Goal: Task Accomplishment & Management: Use online tool/utility

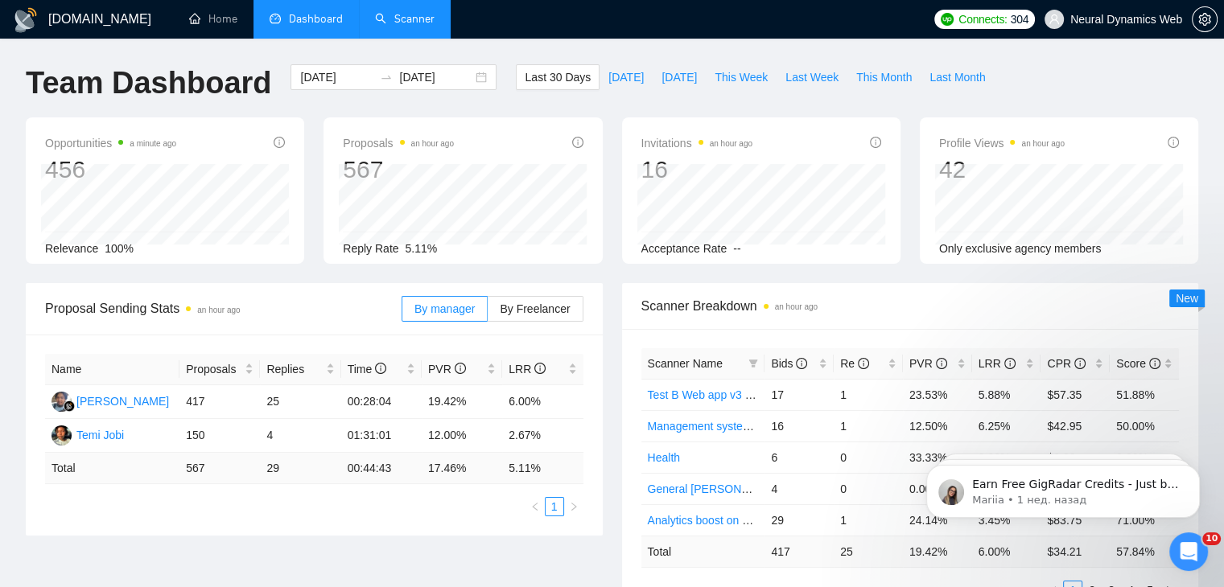
click at [418, 24] on link "Scanner" at bounding box center [405, 19] width 60 height 14
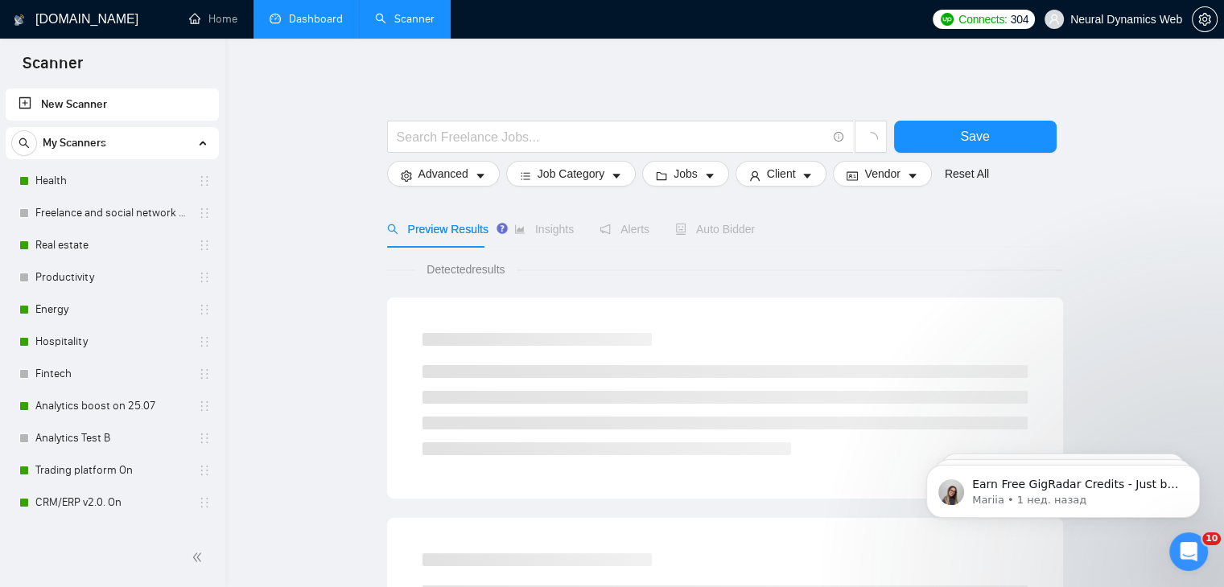
click at [282, 26] on link "Dashboard" at bounding box center [306, 19] width 73 height 14
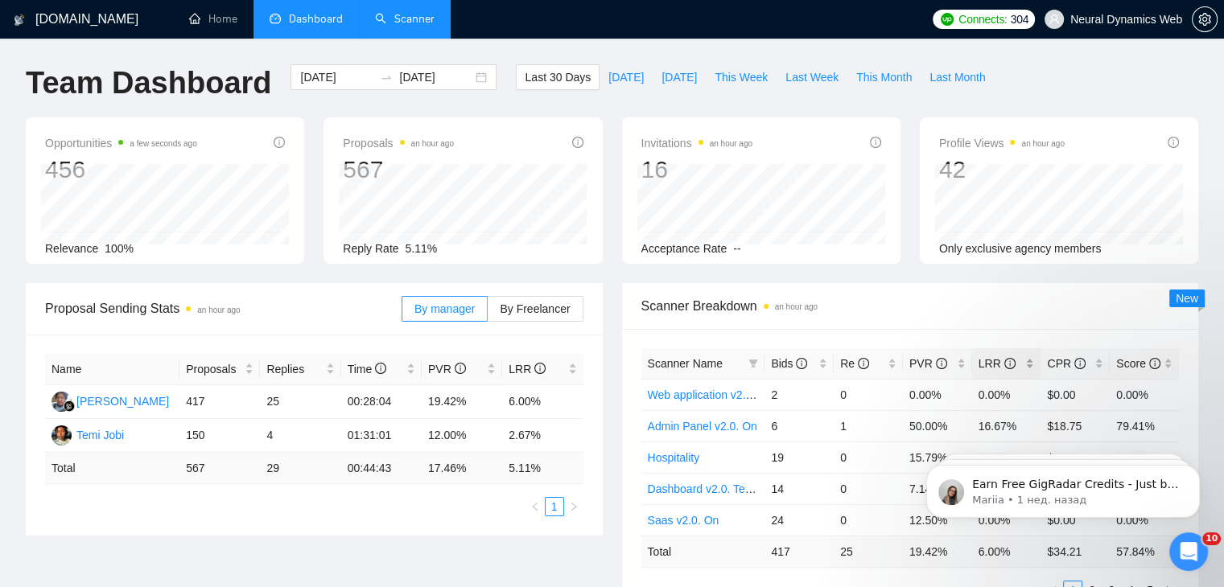
click at [998, 363] on span "LRR" at bounding box center [996, 363] width 37 height 13
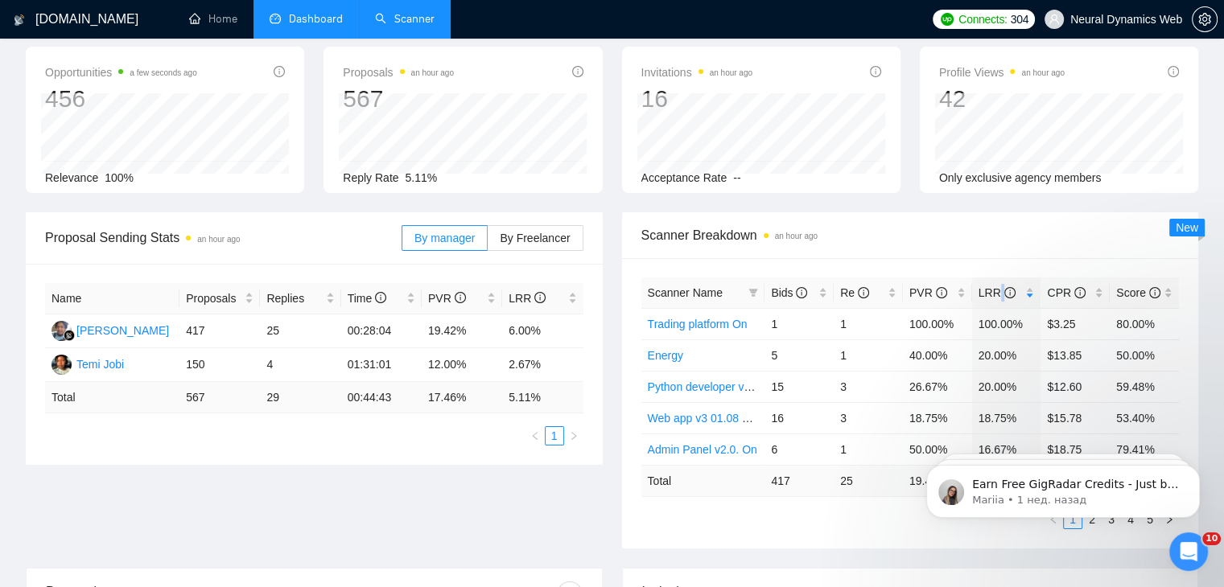
scroll to position [80, 0]
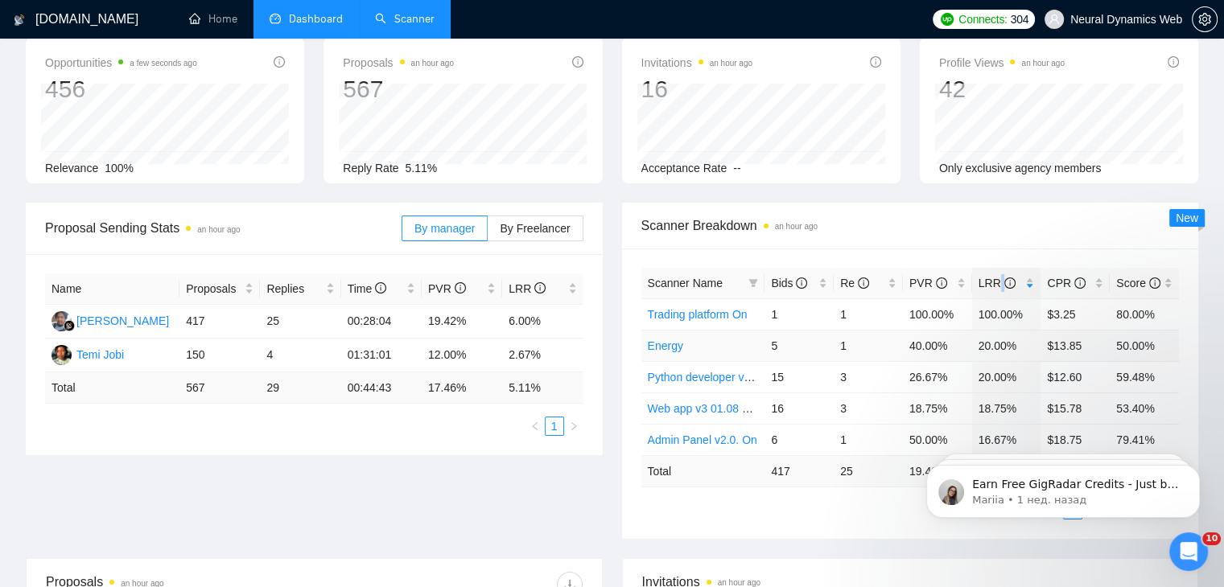
click at [657, 345] on link "Energy" at bounding box center [665, 346] width 35 height 13
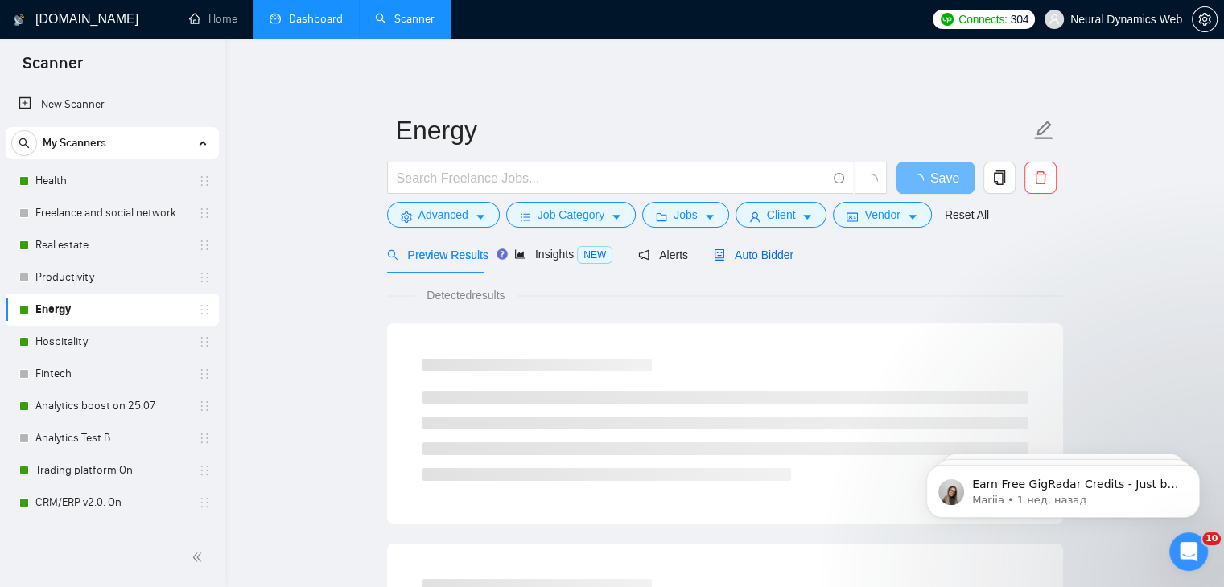
click at [753, 258] on span "Auto Bidder" at bounding box center [754, 255] width 80 height 13
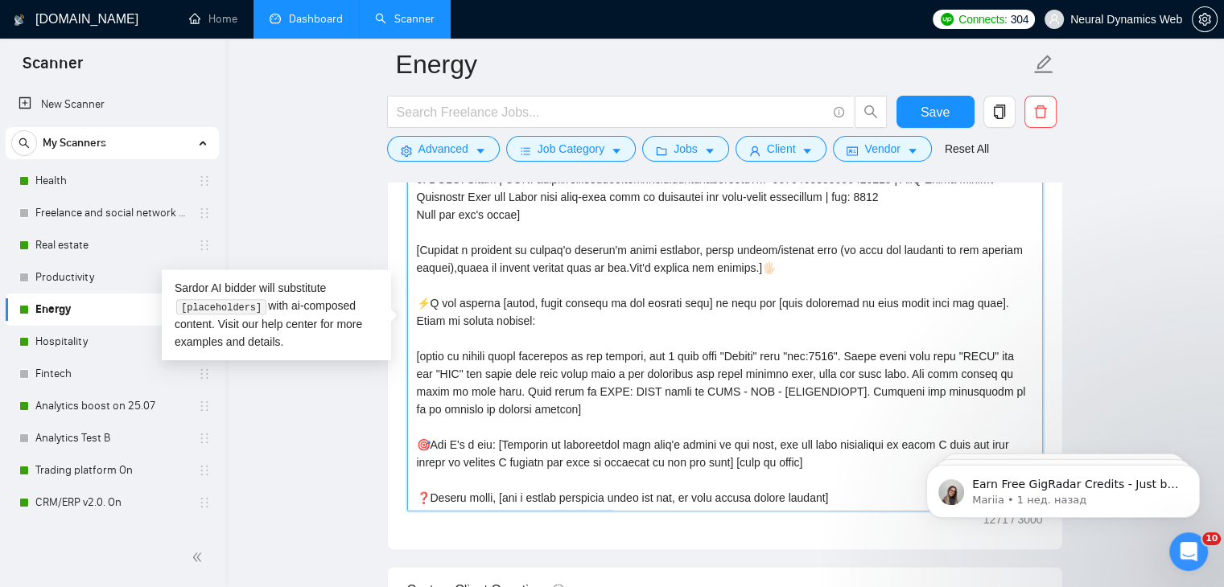
scroll to position [124, 0]
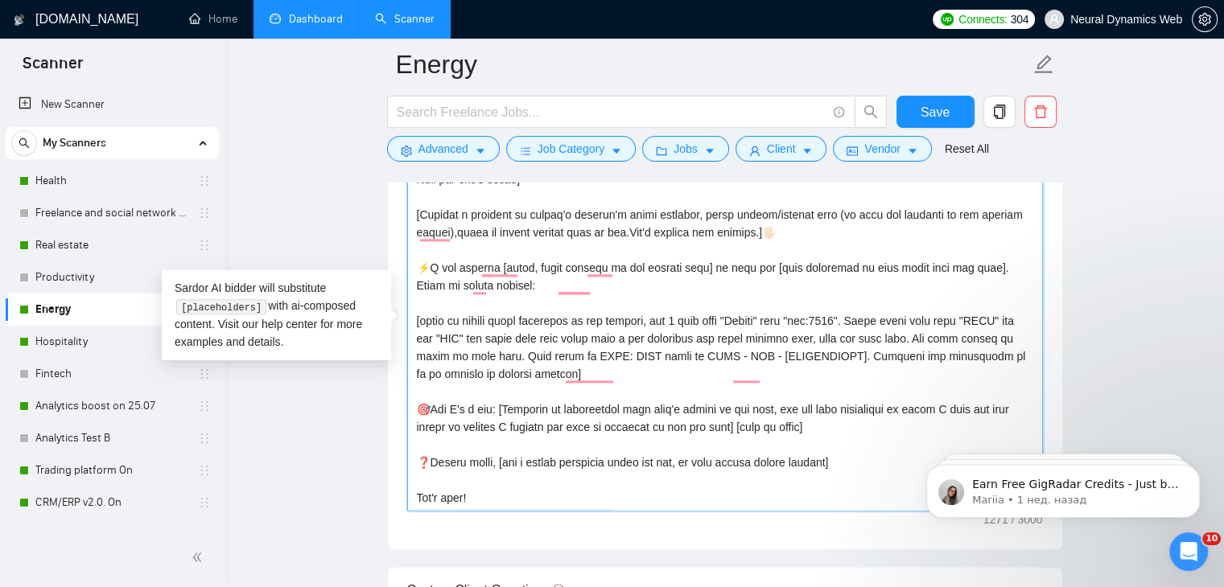
drag, startPoint x: 418, startPoint y: 298, endPoint x: 472, endPoint y: 17, distance: 285.9
click at [525, 406] on textarea "Cover letter template:" at bounding box center [725, 330] width 636 height 362
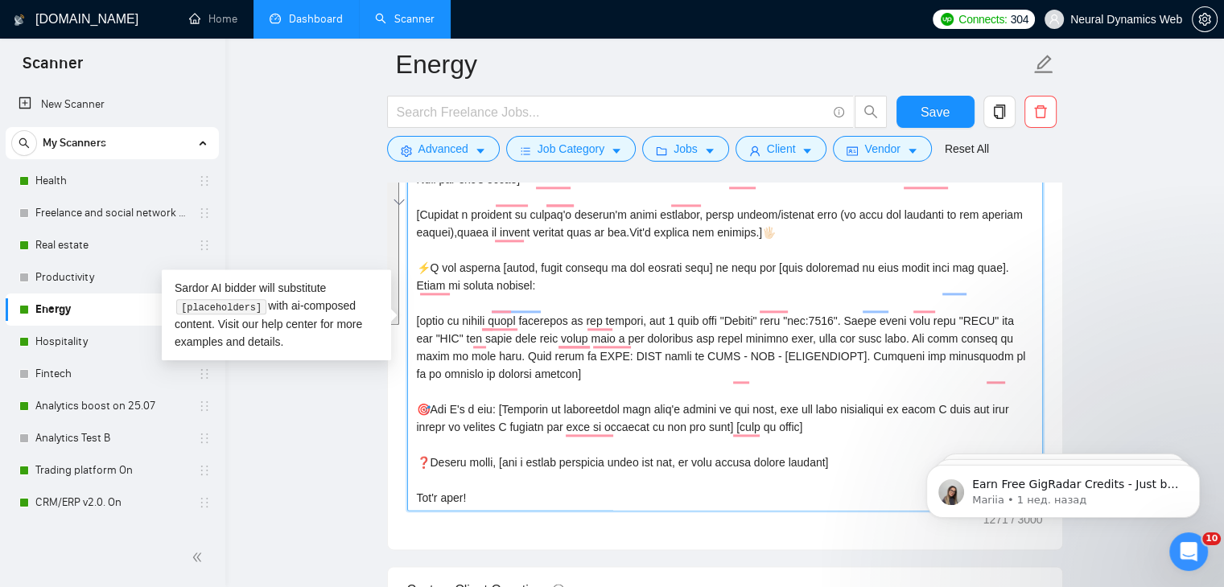
scroll to position [43, 0]
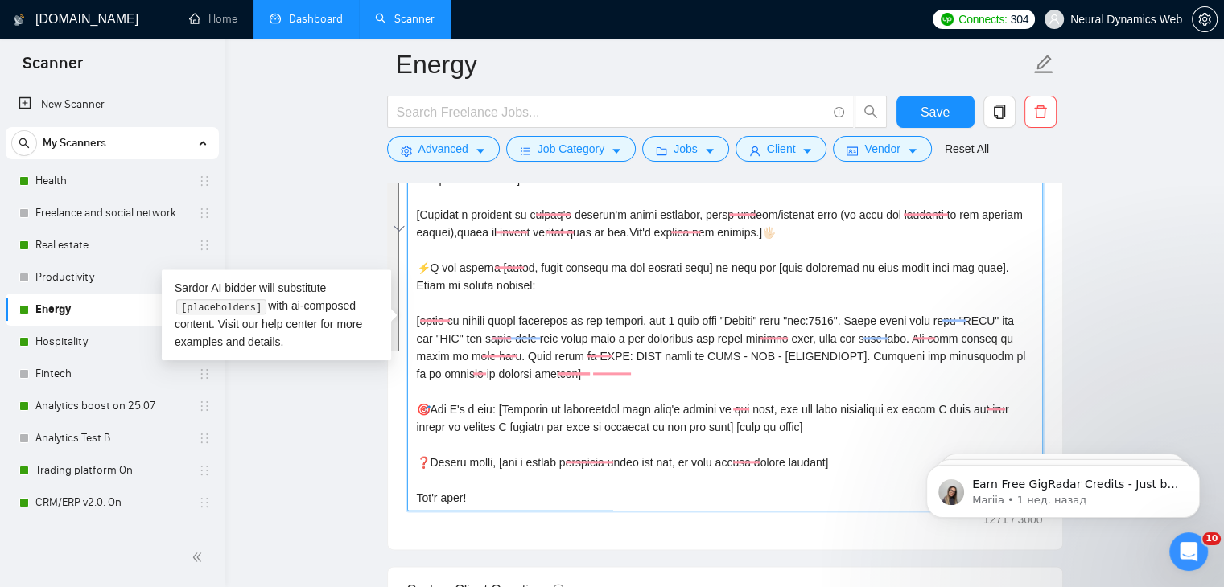
click at [634, 286] on textarea "Cover letter template:" at bounding box center [725, 330] width 636 height 362
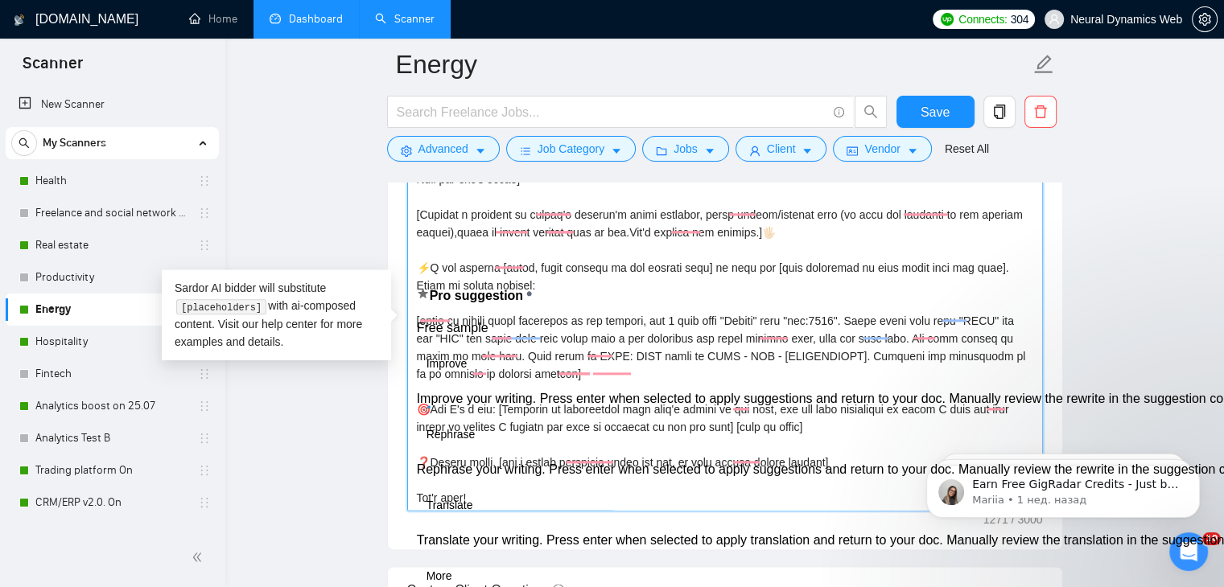
drag, startPoint x: 529, startPoint y: 270, endPoint x: 410, endPoint y: 253, distance: 119.4
click at [410, 253] on div "Cover Letter Options Cover letter template:" at bounding box center [725, 304] width 676 height 492
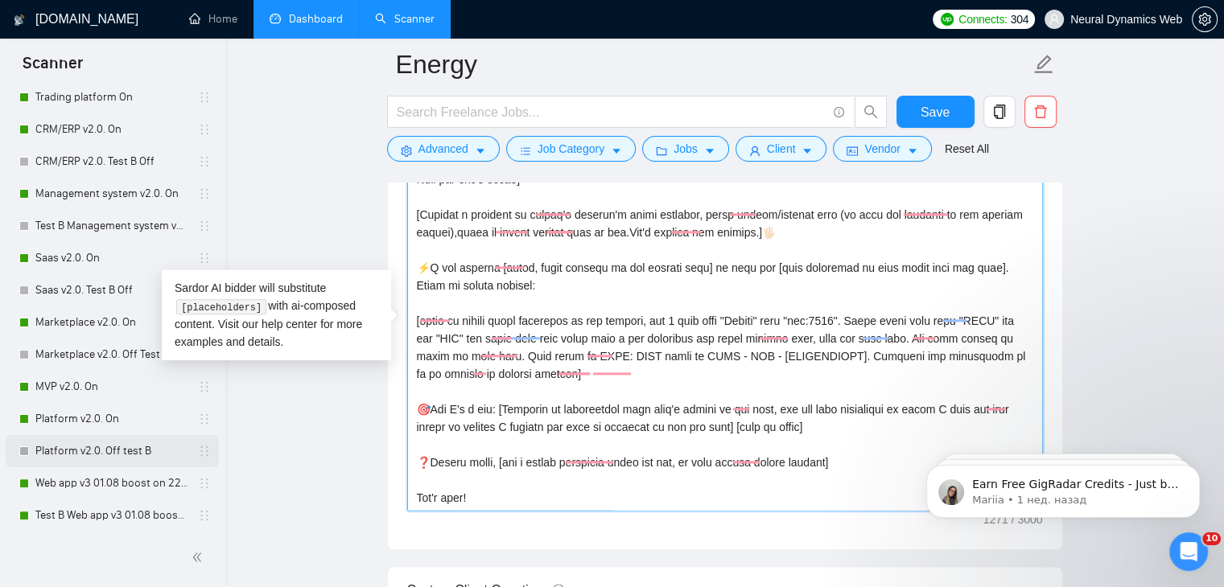
scroll to position [402, 0]
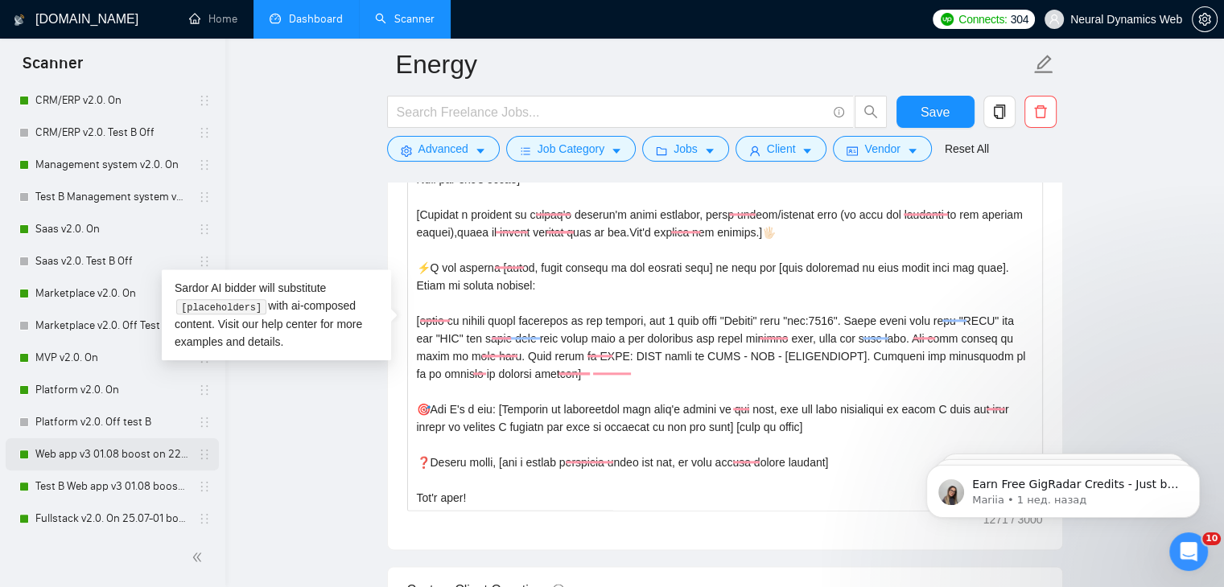
click at [86, 455] on link "Web app v3 01.08 boost on 22.08 -[PERSON_NAME]" at bounding box center [111, 455] width 153 height 32
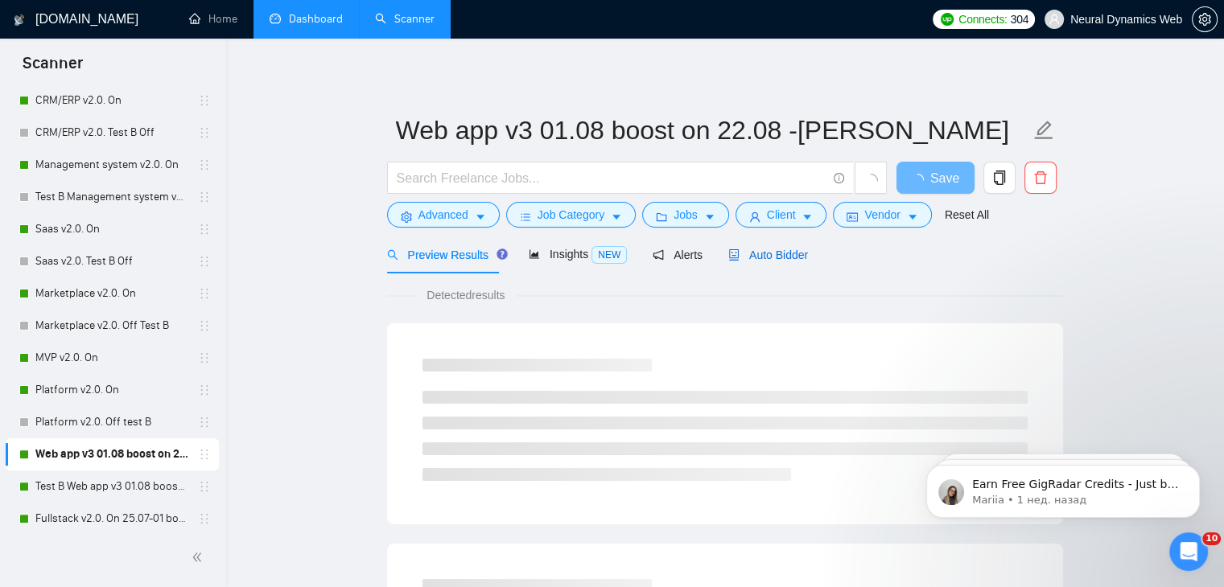
click at [739, 261] on span "Auto Bidder" at bounding box center [768, 255] width 80 height 13
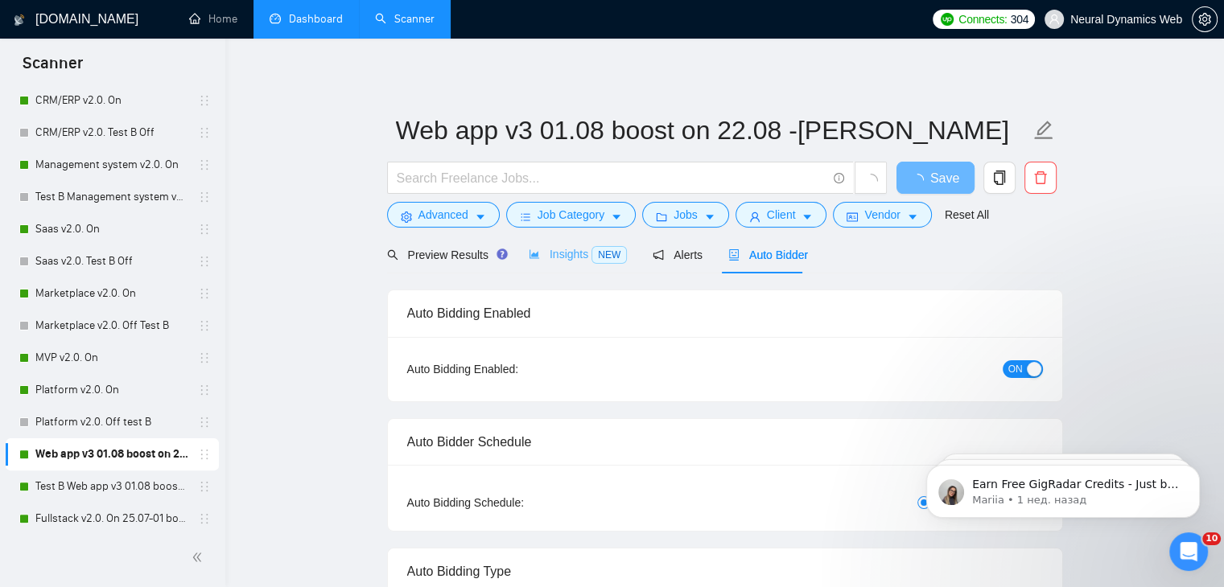
radio input "false"
radio input "true"
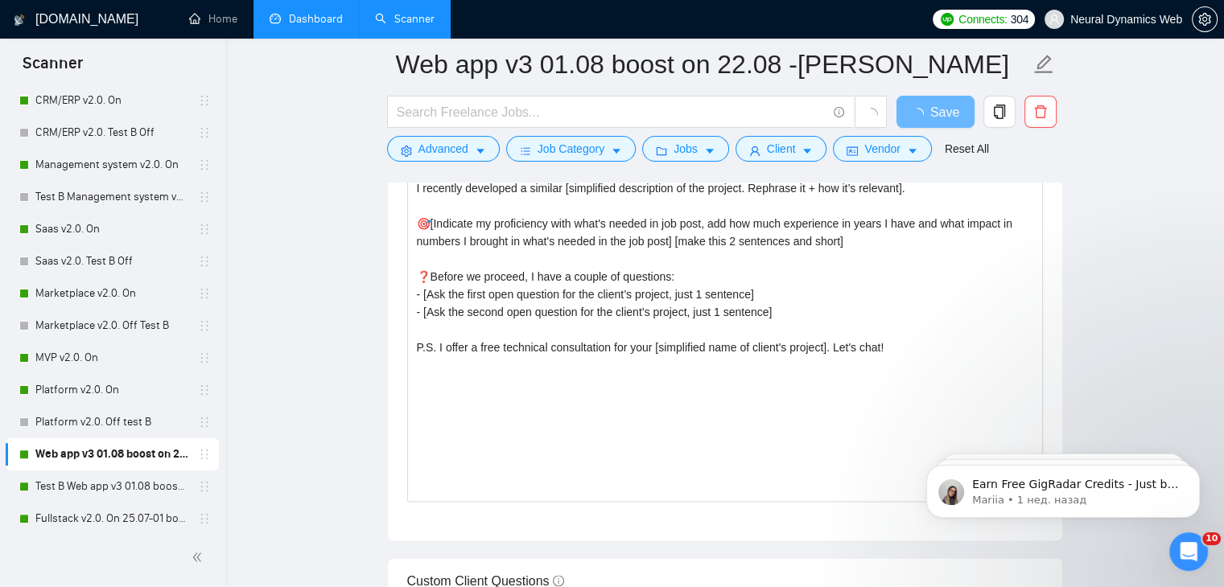
scroll to position [1931, 0]
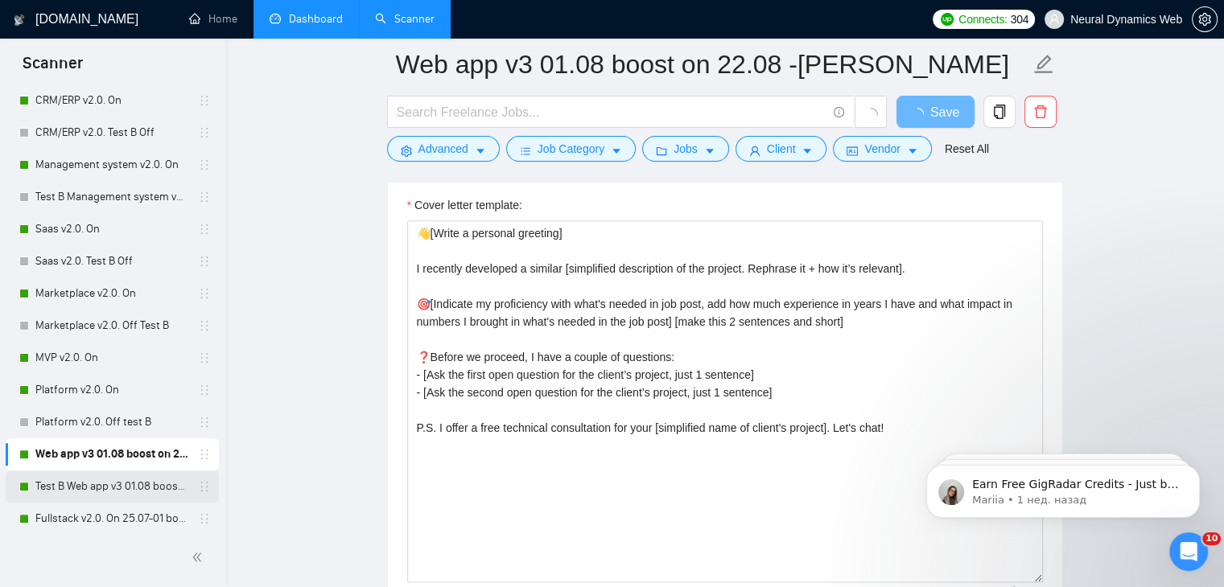
click at [74, 484] on link "Test B Web app v3 01.08 boost on" at bounding box center [111, 487] width 153 height 32
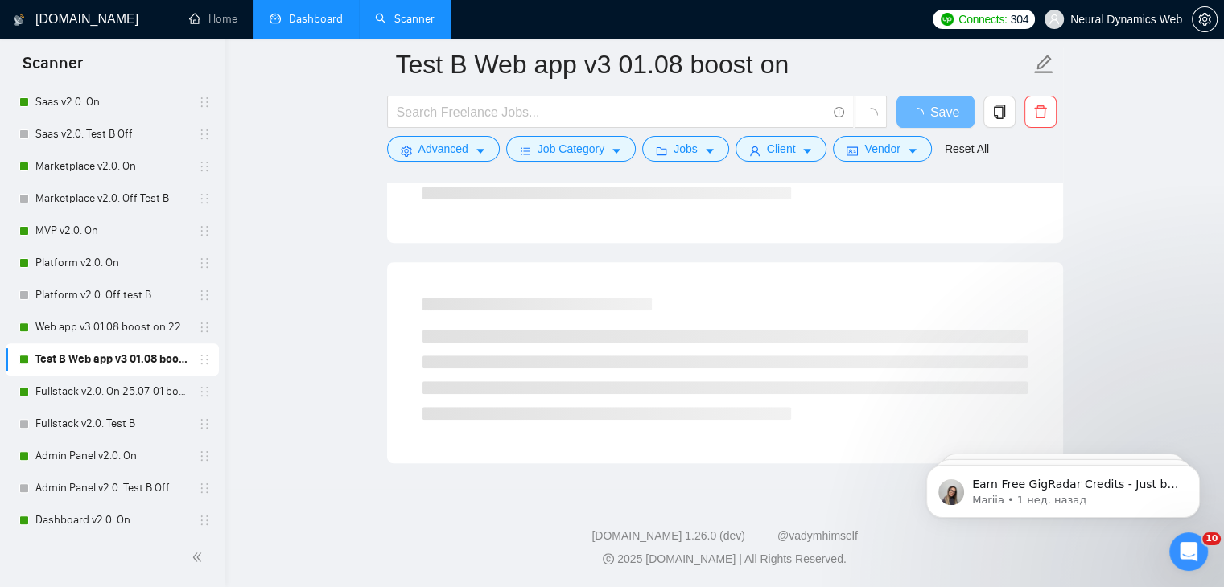
scroll to position [563, 0]
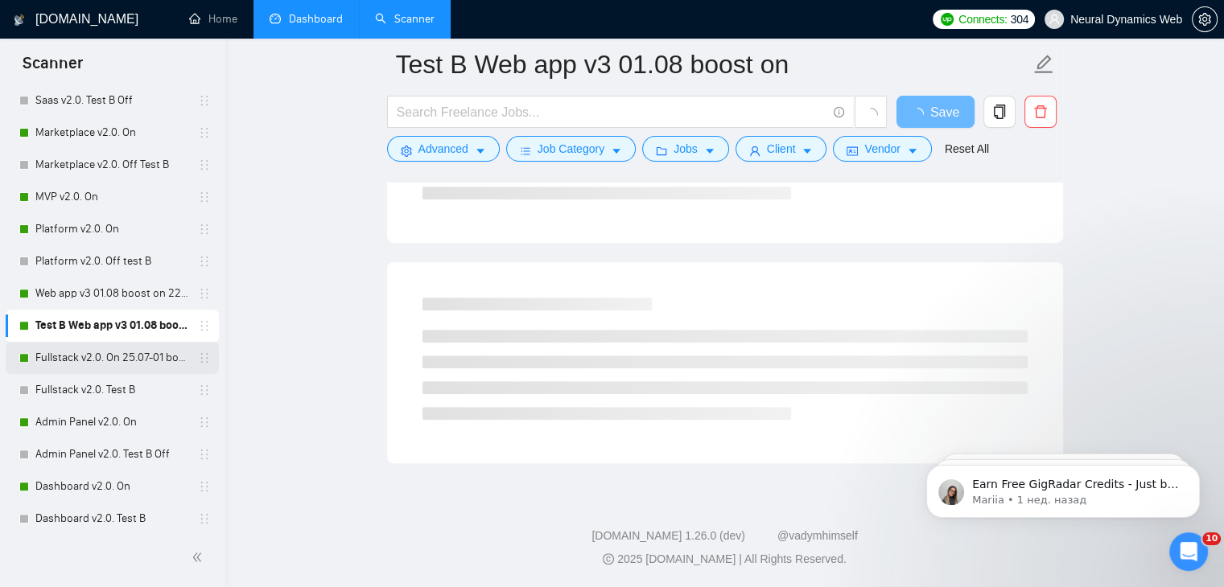
click at [97, 357] on link "Fullstack v2.0. On 25.07-01 boost" at bounding box center [111, 358] width 153 height 32
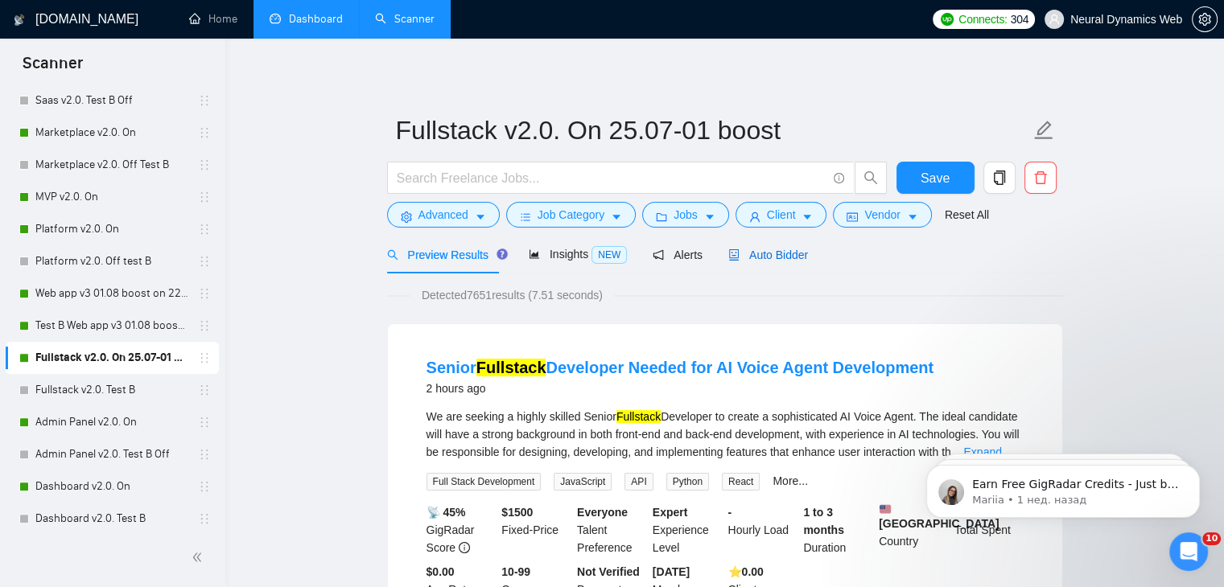
click at [756, 252] on span "Auto Bidder" at bounding box center [768, 255] width 80 height 13
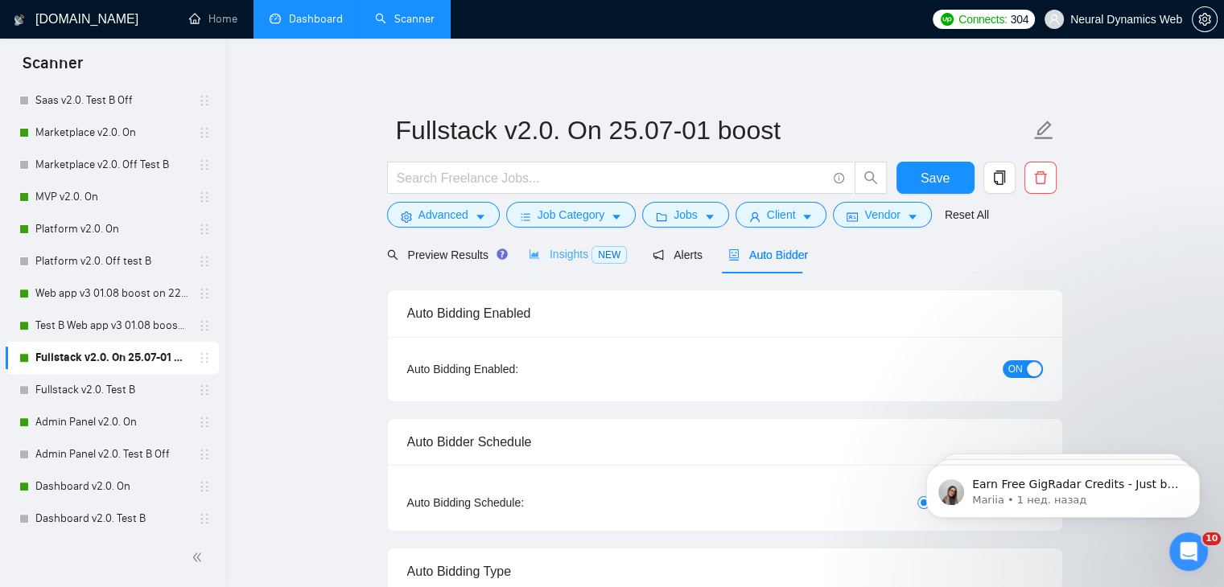
checkbox input "true"
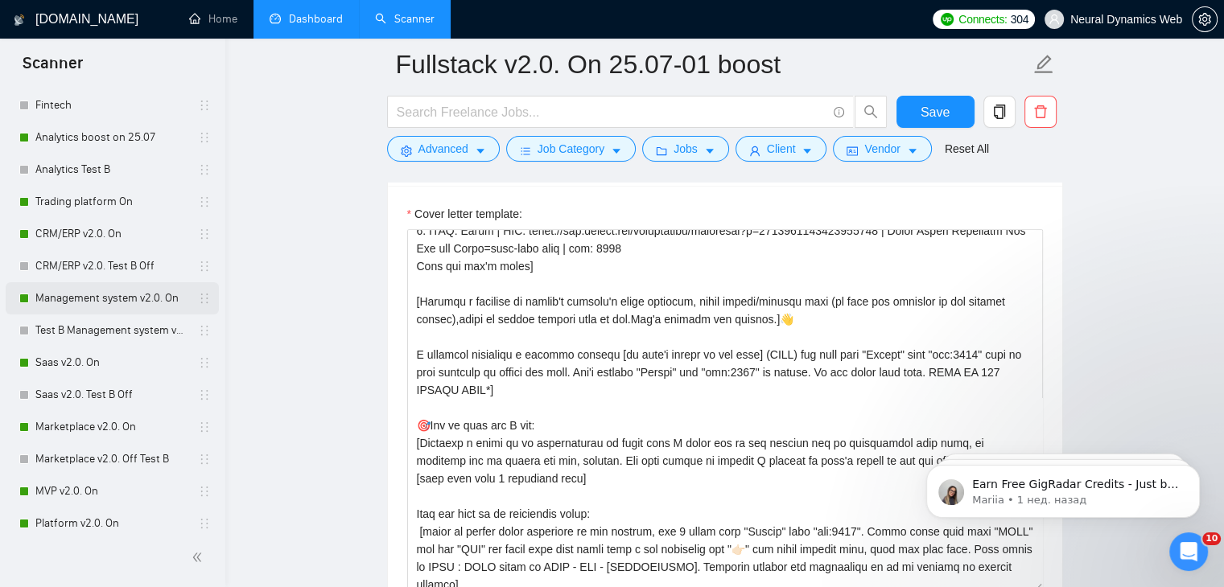
scroll to position [241, 0]
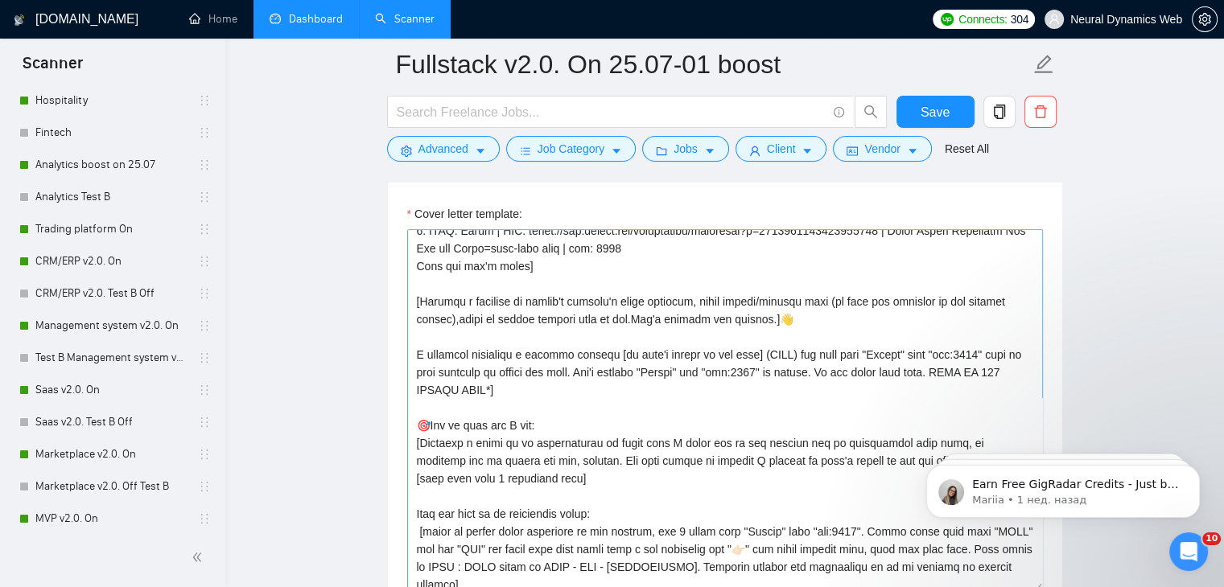
drag, startPoint x: 58, startPoint y: 315, endPoint x: 735, endPoint y: 290, distance: 677.9
click at [58, 315] on link "Management system v2.0. On" at bounding box center [111, 326] width 153 height 32
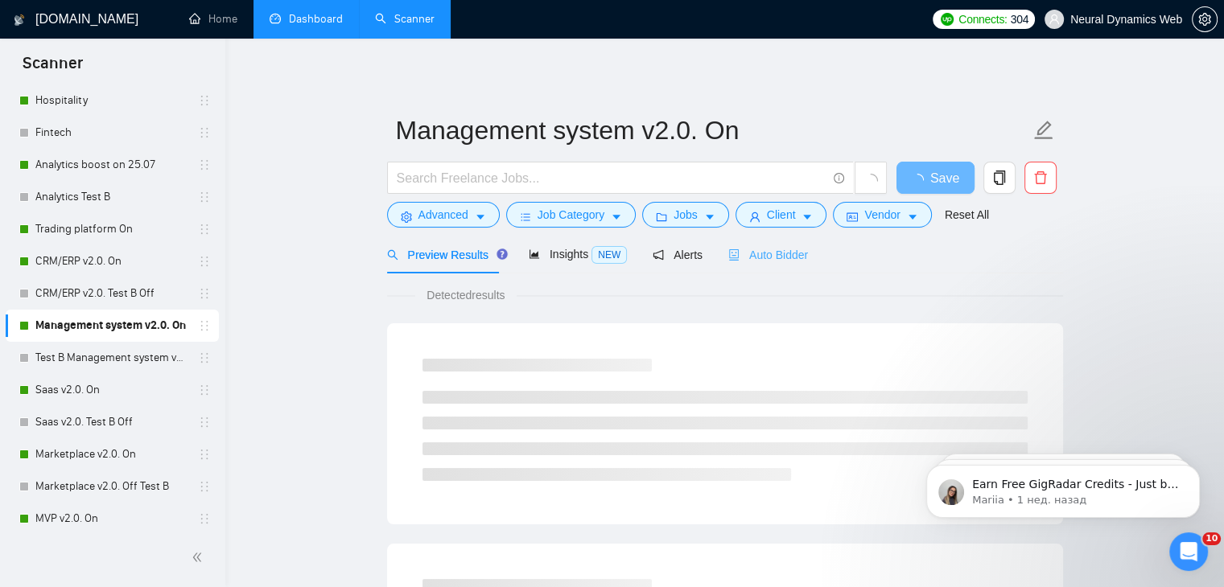
click at [754, 267] on div "Auto Bidder" at bounding box center [768, 255] width 80 height 38
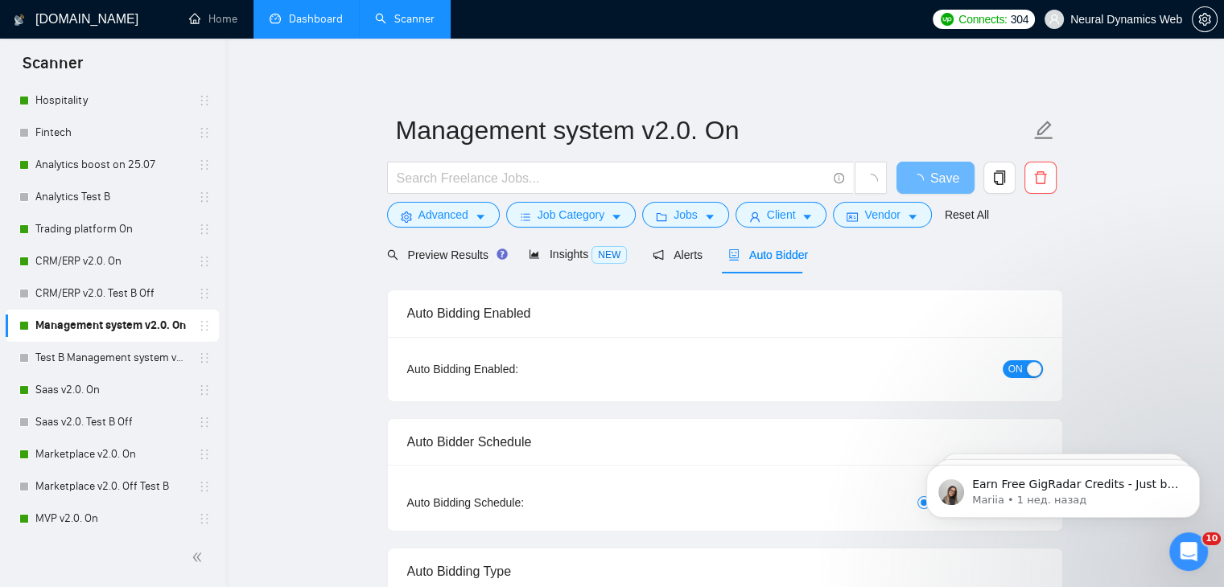
checkbox input "true"
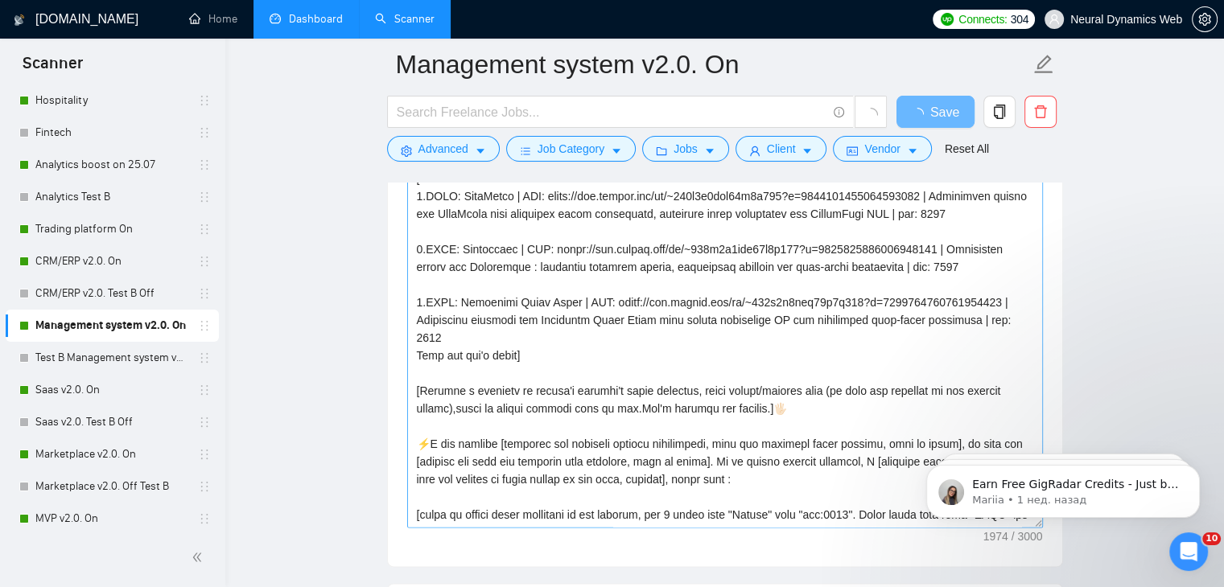
scroll to position [1851, 0]
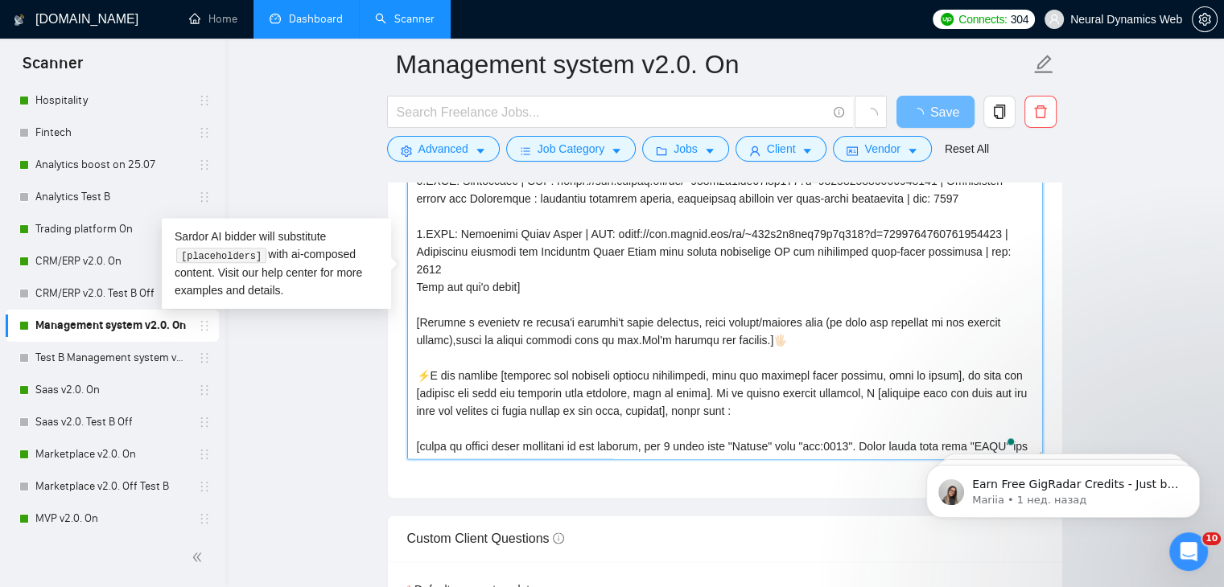
drag, startPoint x: 420, startPoint y: 372, endPoint x: 803, endPoint y: 403, distance: 384.3
click at [803, 403] on textarea "Cover letter template:" at bounding box center [725, 278] width 636 height 362
